Goal: Information Seeking & Learning: Understand process/instructions

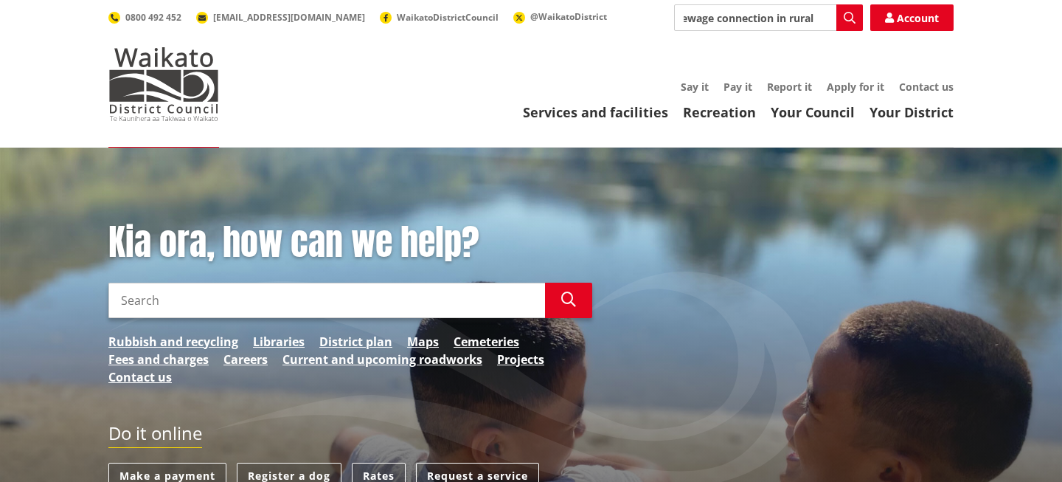
scroll to position [0, 91]
type input "application for sewage connection in rural resident"
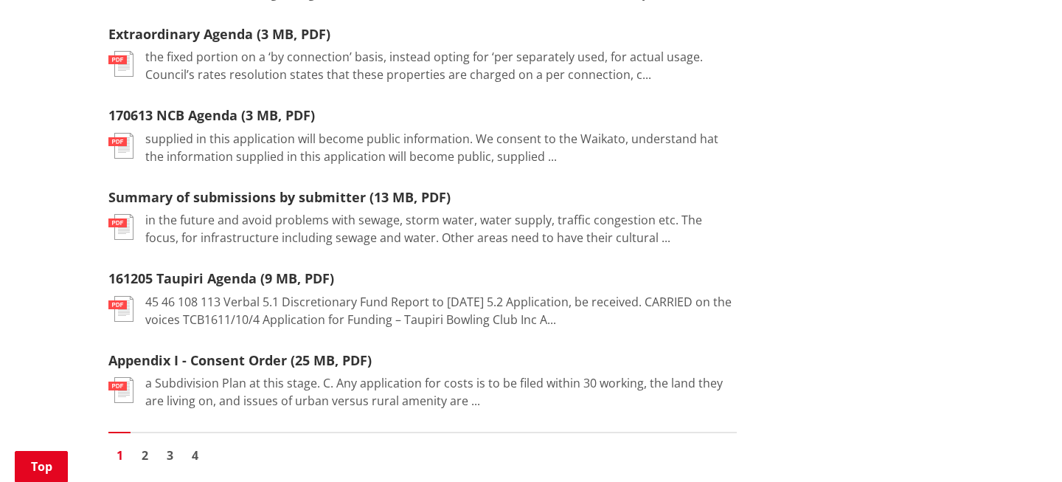
scroll to position [1742, 0]
click at [146, 445] on link "2" at bounding box center [145, 456] width 22 height 22
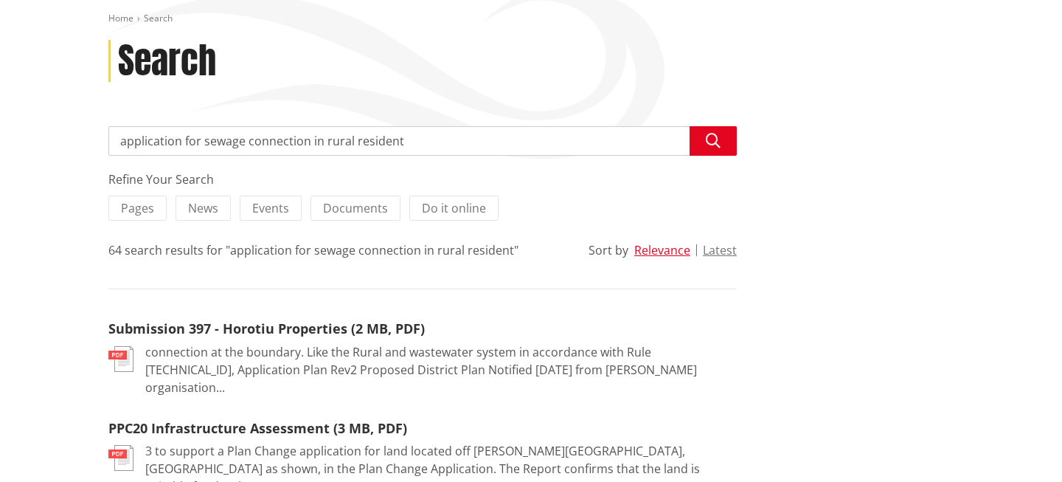
scroll to position [80, 0]
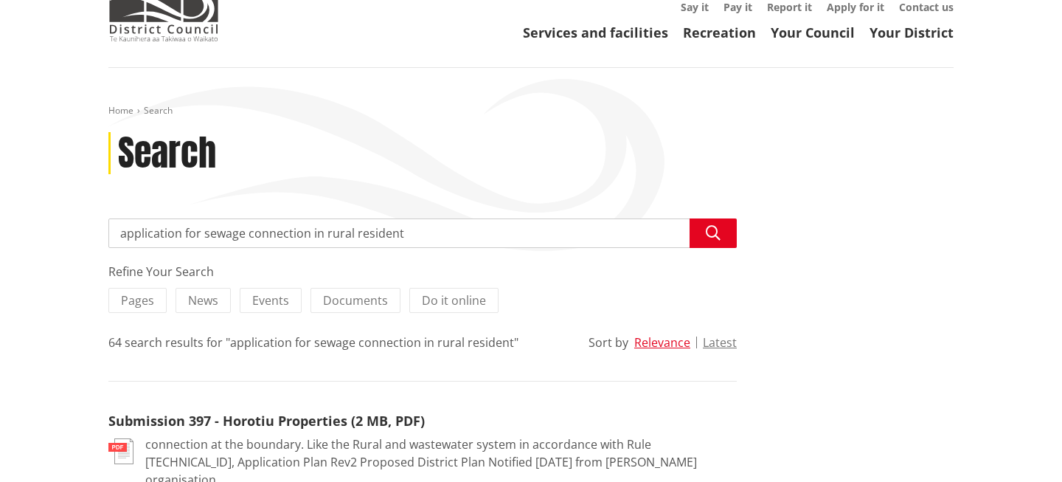
click at [462, 231] on input "application for sewage connection in rural resident" at bounding box center [422, 233] width 628 height 30
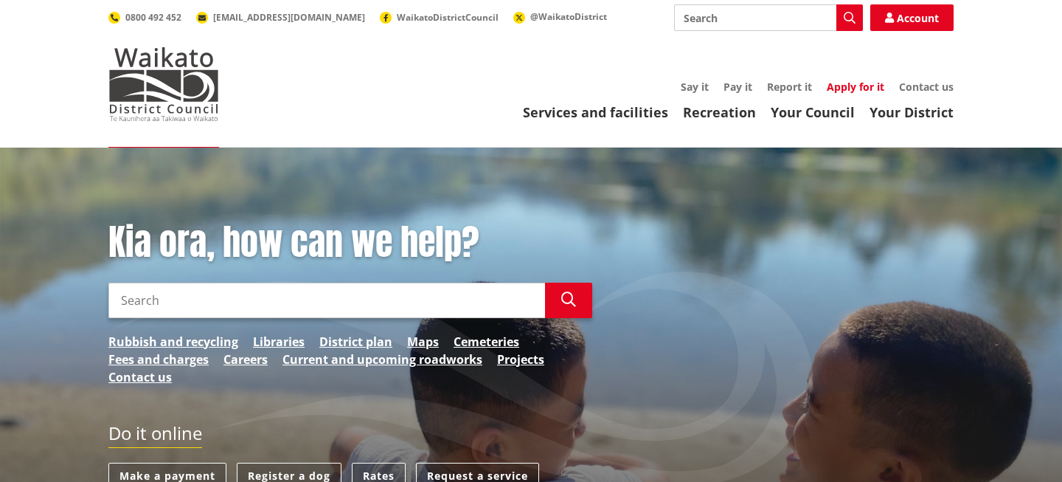
click at [847, 91] on link "Apply for it" at bounding box center [856, 87] width 58 height 14
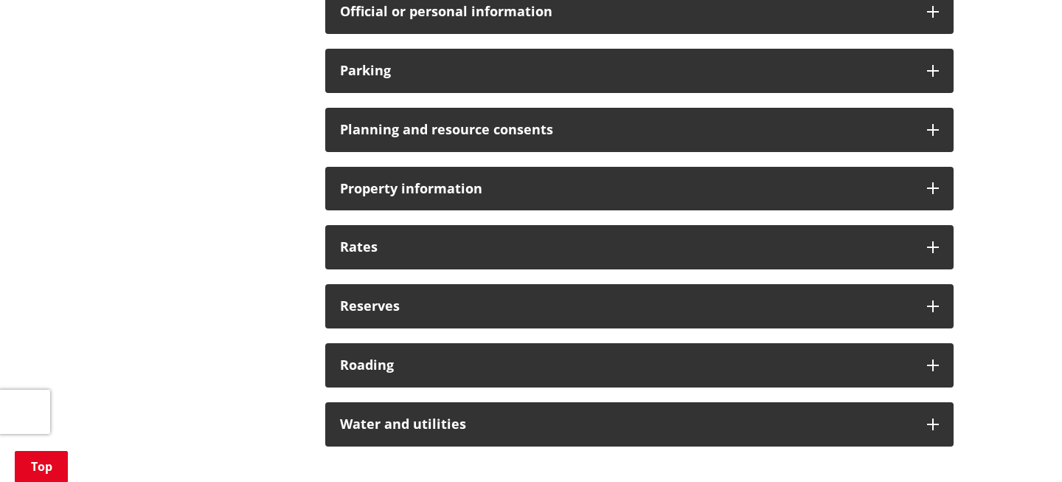
scroll to position [1172, 0]
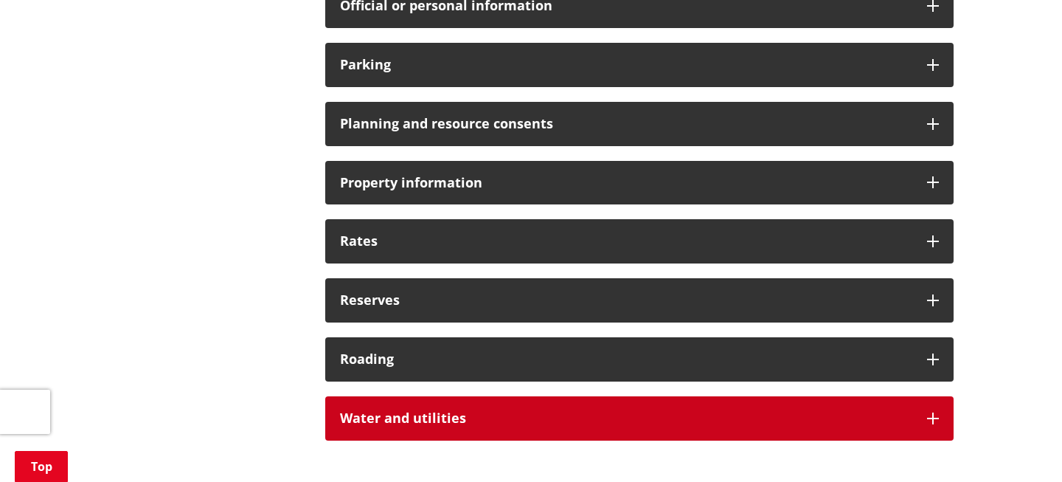
click at [452, 411] on h3 "Water and utilities" at bounding box center [626, 418] width 572 height 15
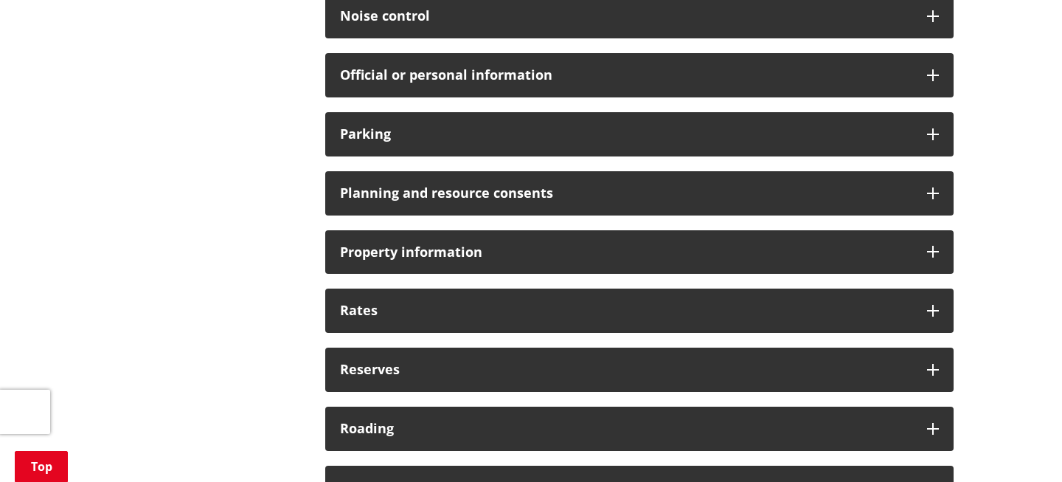
scroll to position [1098, 0]
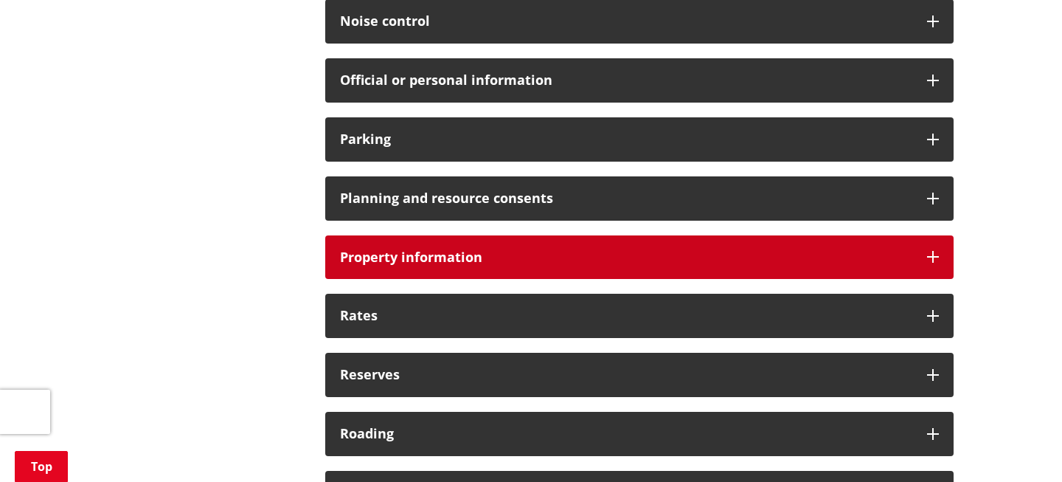
click at [437, 250] on h3 "Property information" at bounding box center [626, 257] width 572 height 15
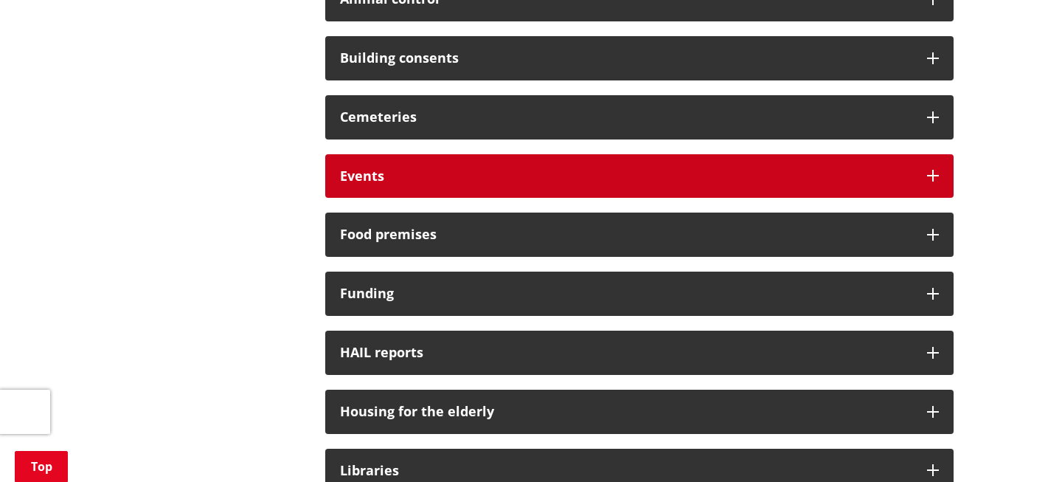
scroll to position [585, 0]
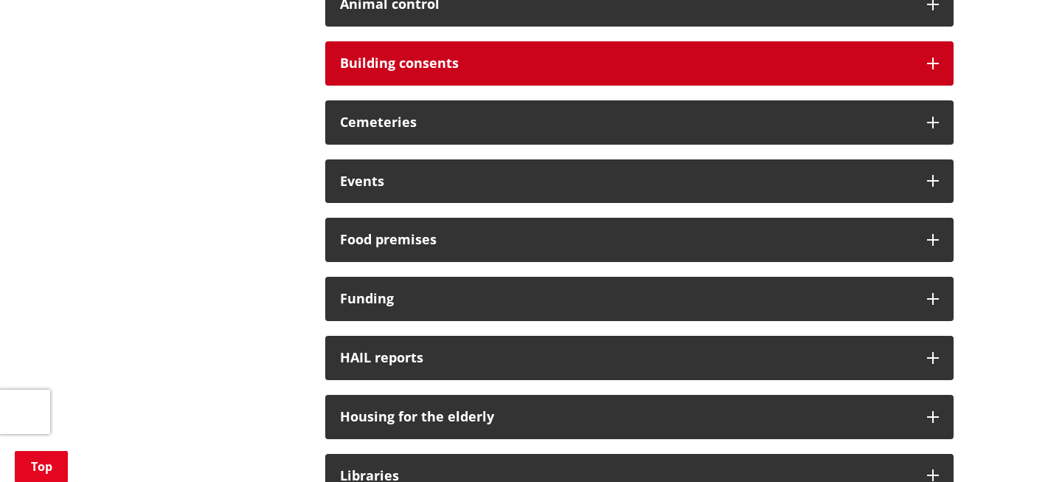
click at [426, 56] on h3 "Building consents" at bounding box center [626, 63] width 572 height 15
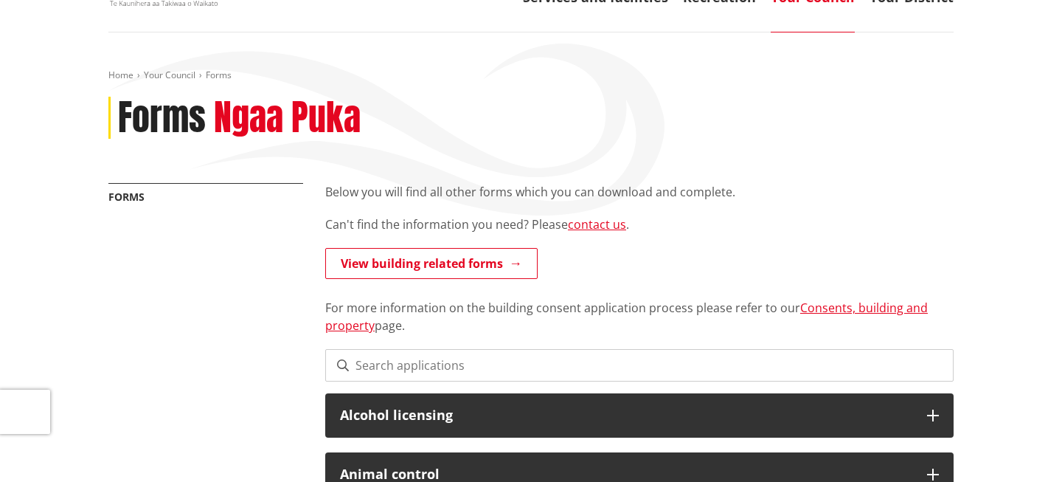
scroll to position [117, 0]
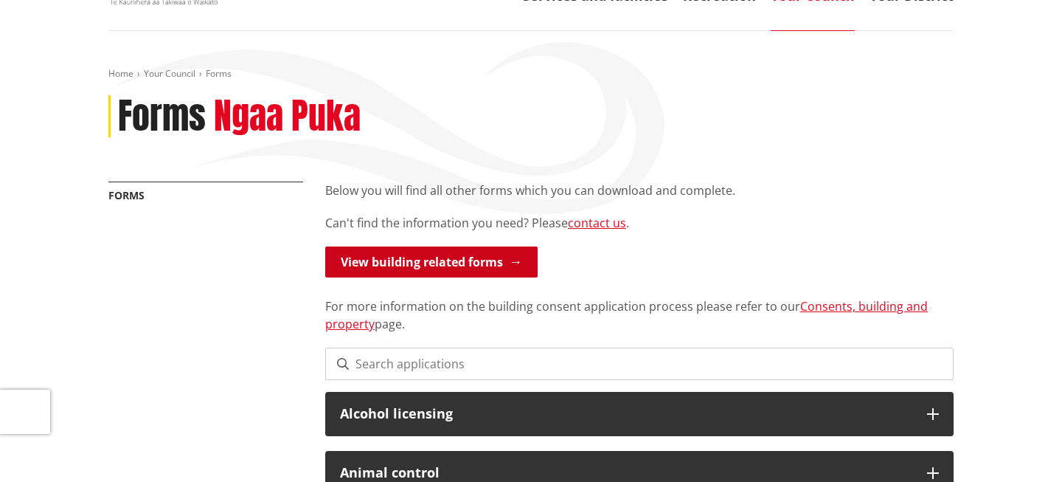
click at [467, 264] on link "View building related forms" at bounding box center [431, 261] width 212 height 31
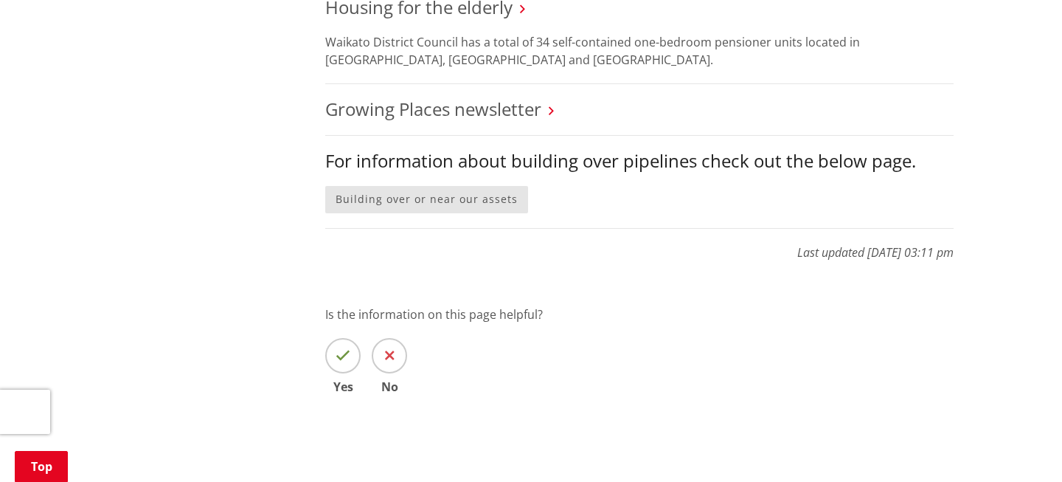
scroll to position [1408, 0]
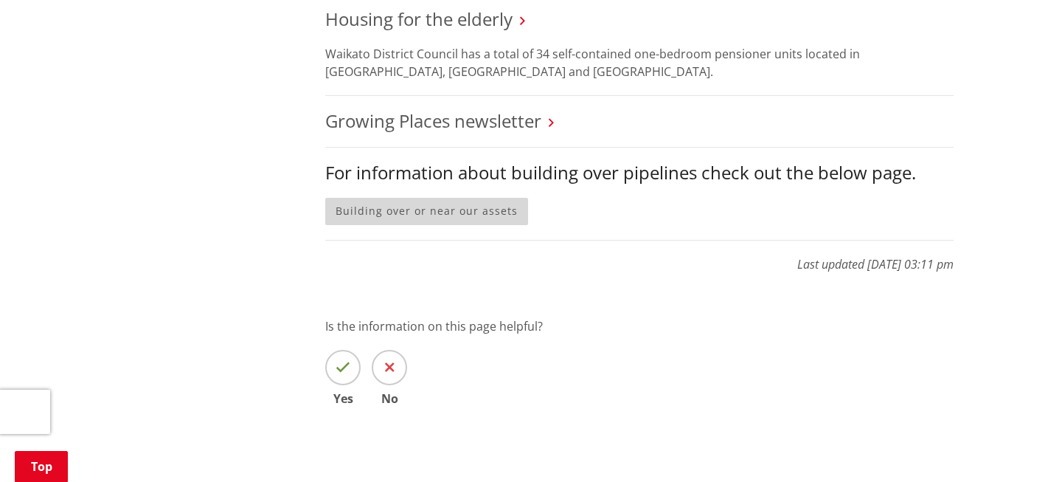
click at [415, 198] on link "Building over or near our assets" at bounding box center [426, 211] width 203 height 27
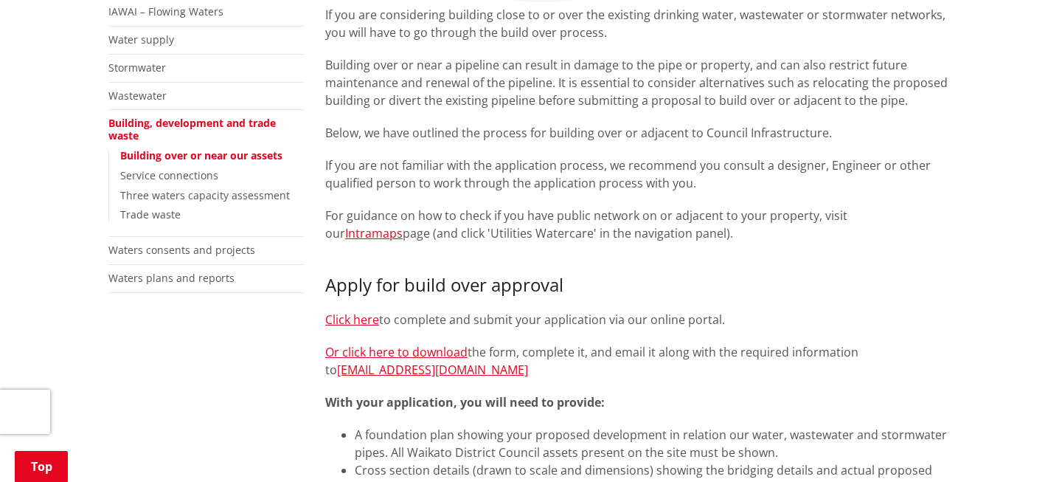
scroll to position [328, 0]
